Goal: Task Accomplishment & Management: Manage account settings

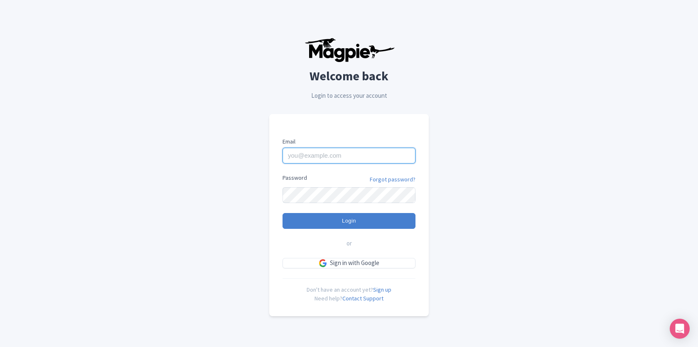
type input "bajwa@bookingmaze.com"
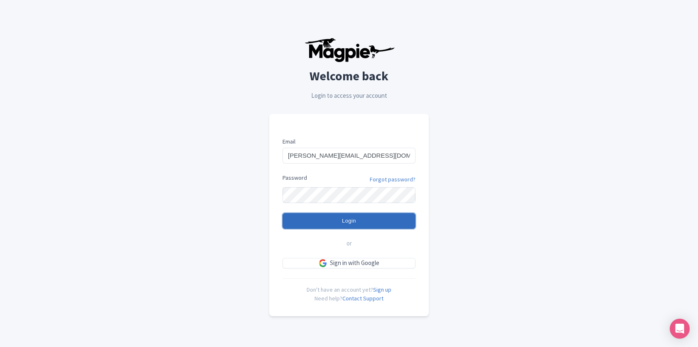
click at [351, 225] on input "Login" at bounding box center [349, 221] width 133 height 16
type input "Logging in..."
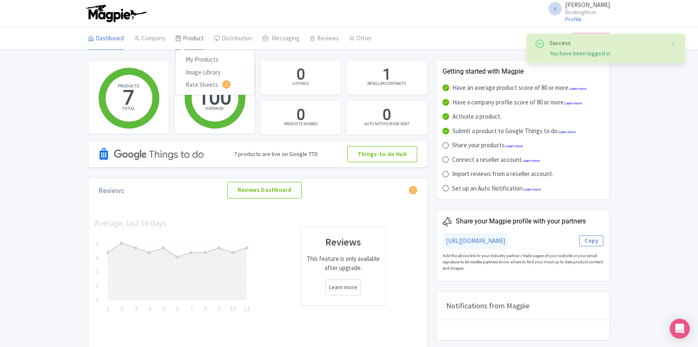
click at [187, 39] on link "Product" at bounding box center [189, 38] width 29 height 23
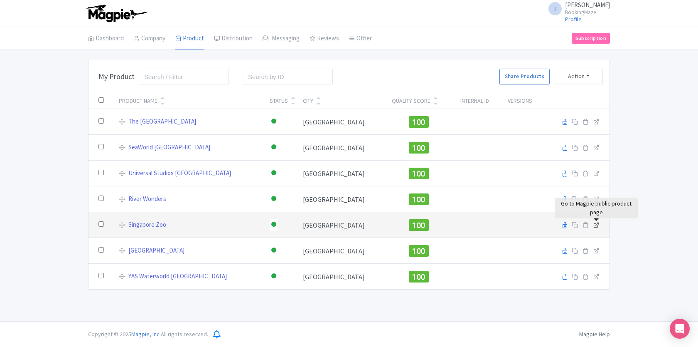
click at [598, 227] on icon at bounding box center [597, 225] width 6 height 6
click at [149, 226] on link "Singapore Zoo" at bounding box center [147, 225] width 38 height 10
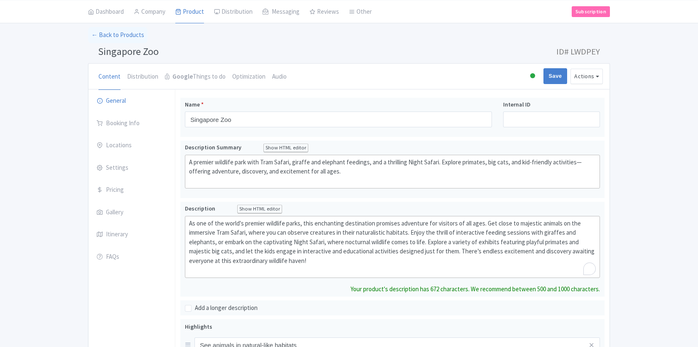
scroll to position [33, 0]
click at [190, 78] on link "Google Things to do" at bounding box center [195, 77] width 61 height 27
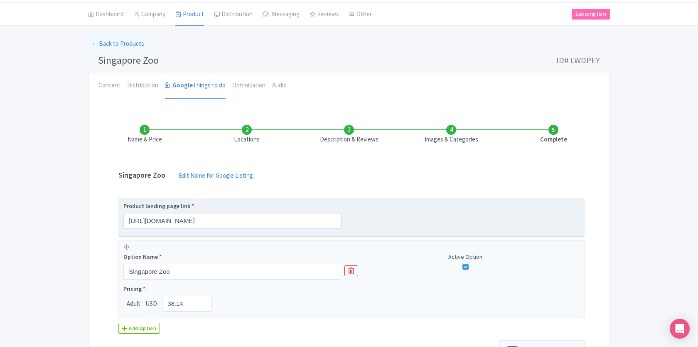
scroll to position [35, 0]
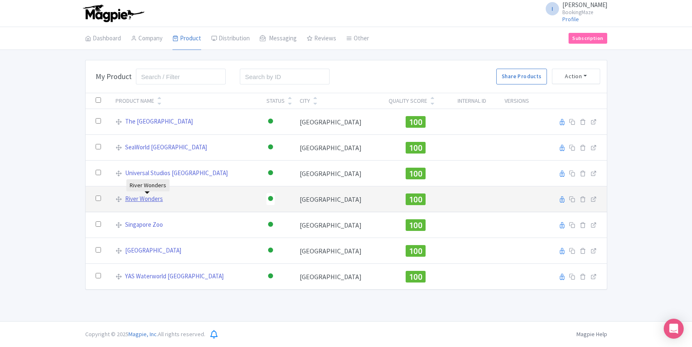
click at [149, 198] on link "River Wonders" at bounding box center [144, 199] width 38 height 10
click at [147, 199] on link "River Wonders" at bounding box center [144, 199] width 38 height 10
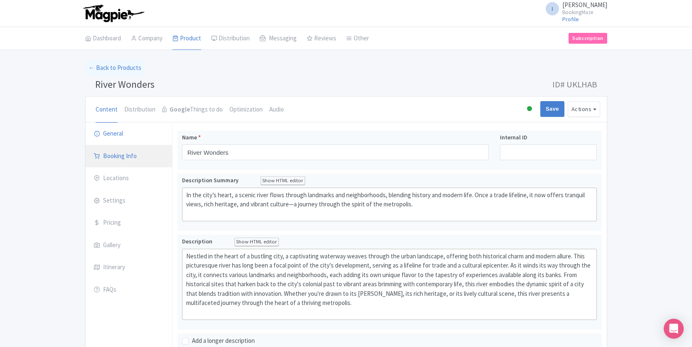
click at [119, 148] on link "Booking Info" at bounding box center [129, 156] width 86 height 23
